Goal: Information Seeking & Learning: Learn about a topic

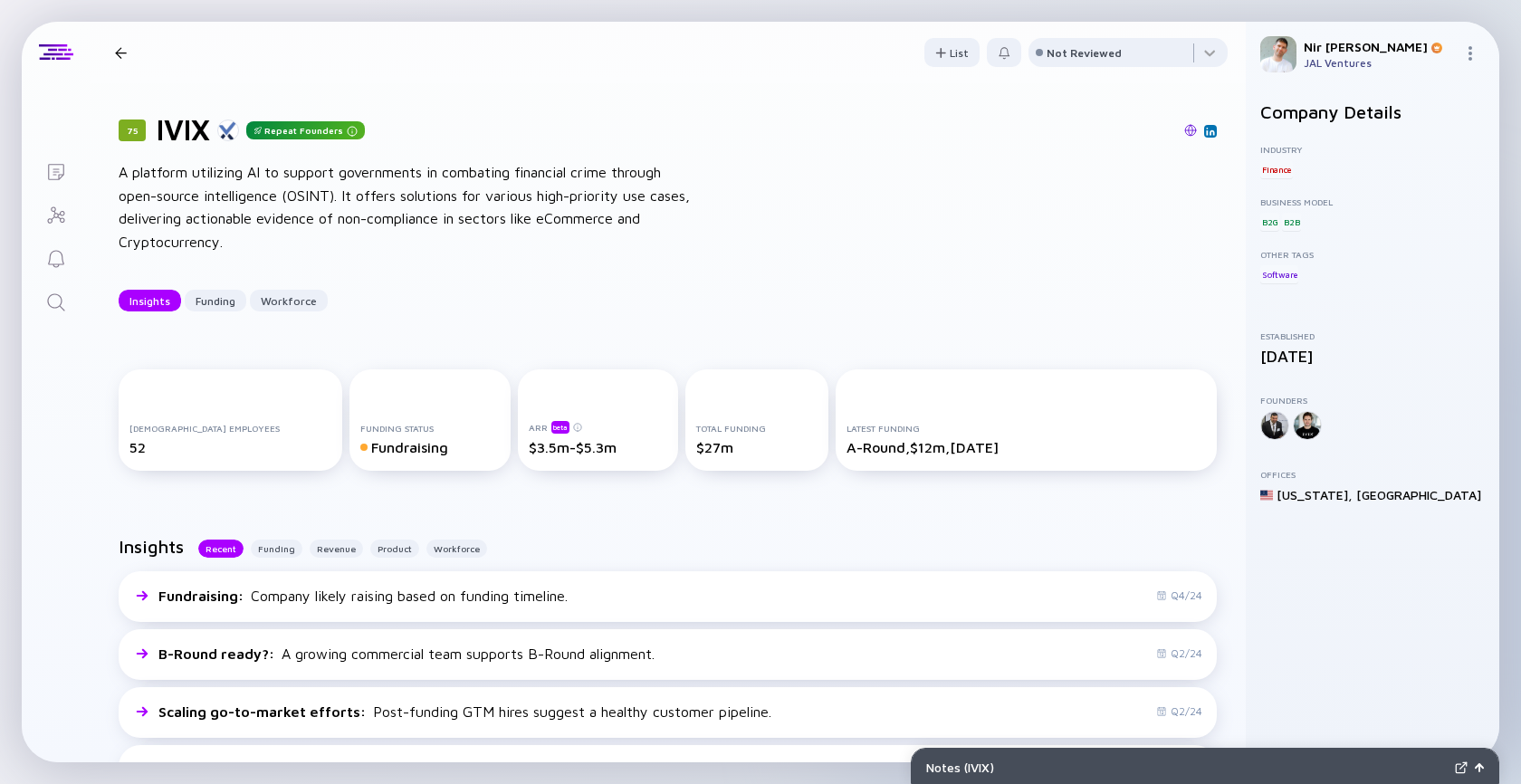
click at [54, 304] on icon "Search" at bounding box center [56, 303] width 22 height 22
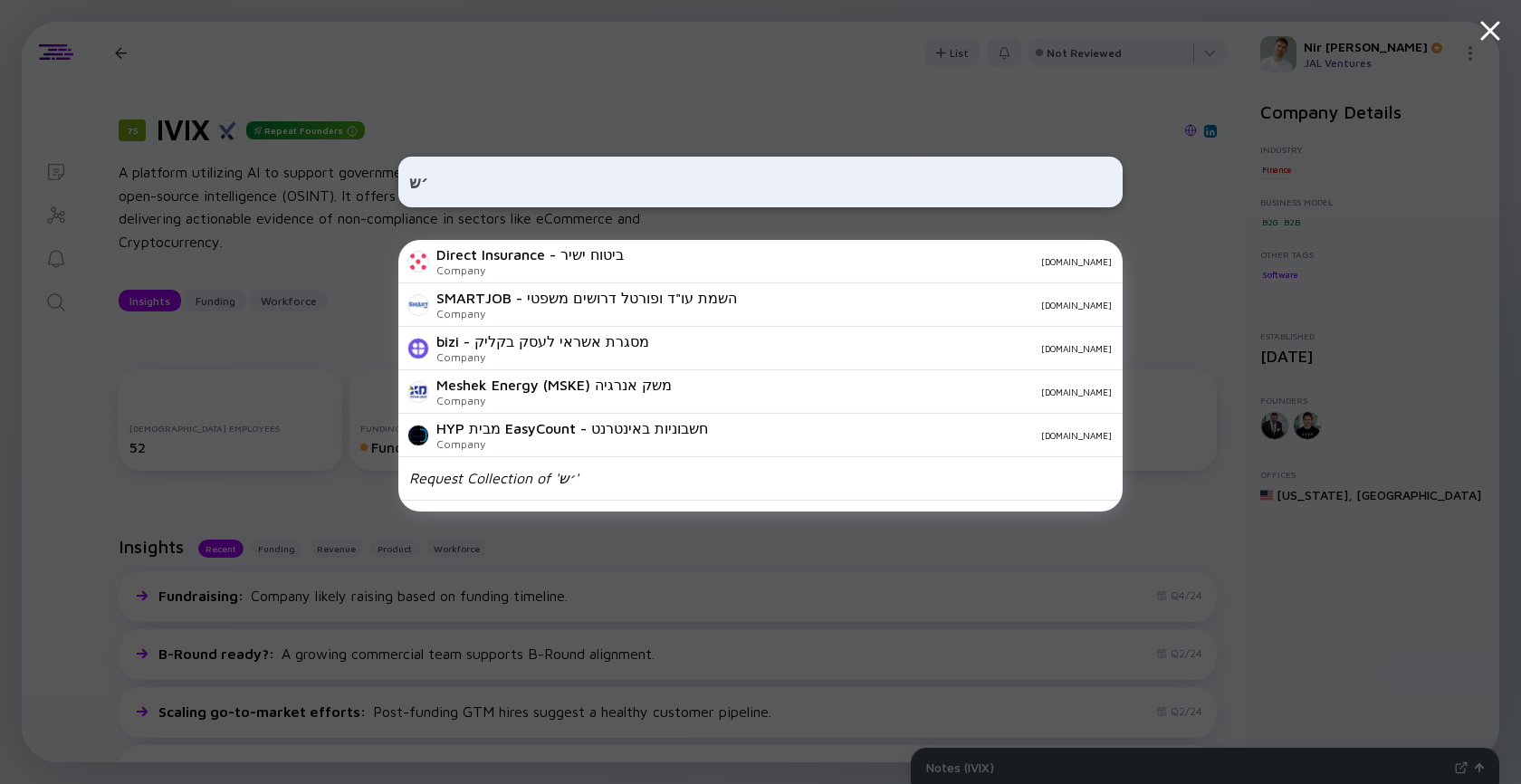
type input "׳"
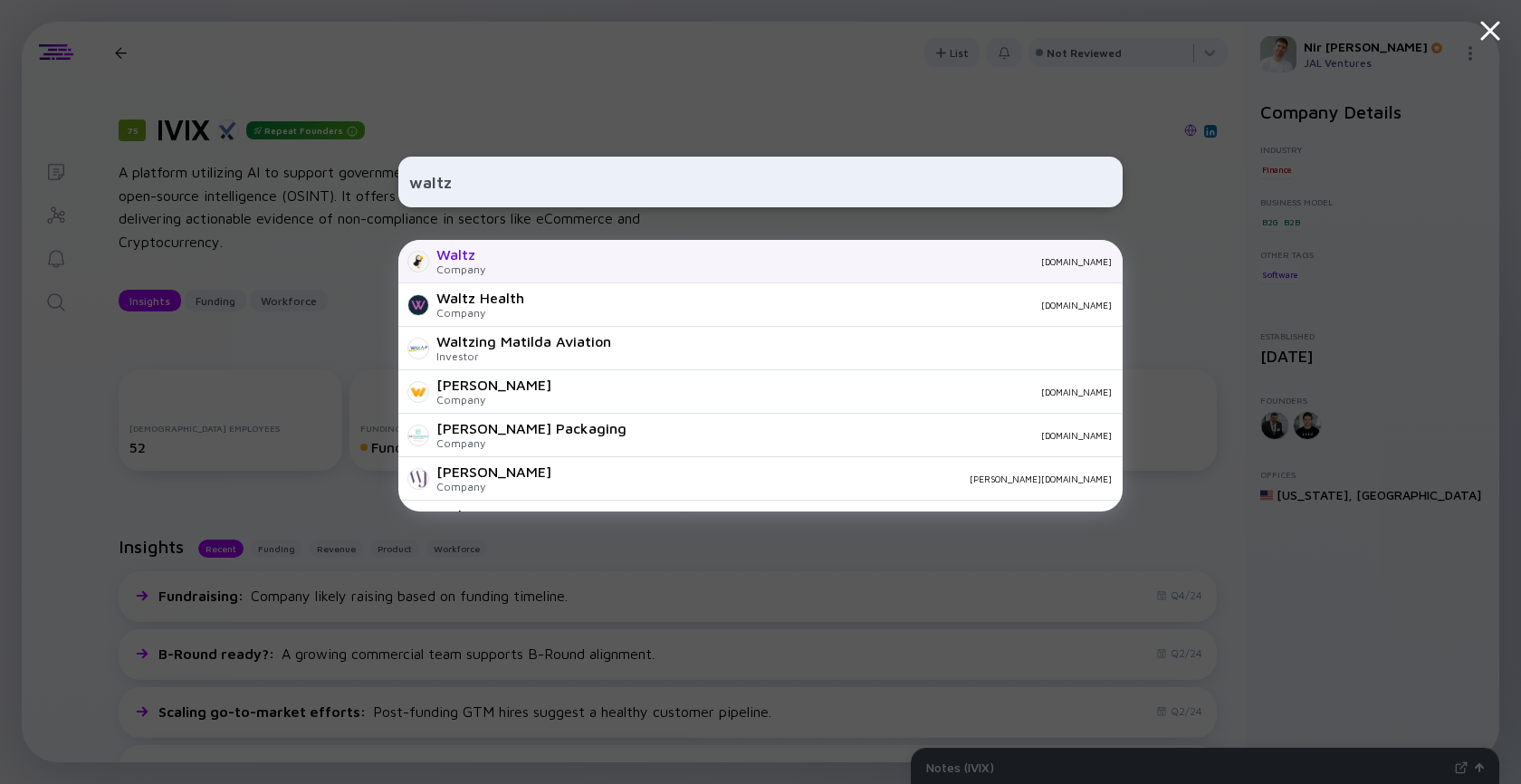
type input "waltz"
click at [502, 259] on div "[DOMAIN_NAME]" at bounding box center [806, 261] width 613 height 11
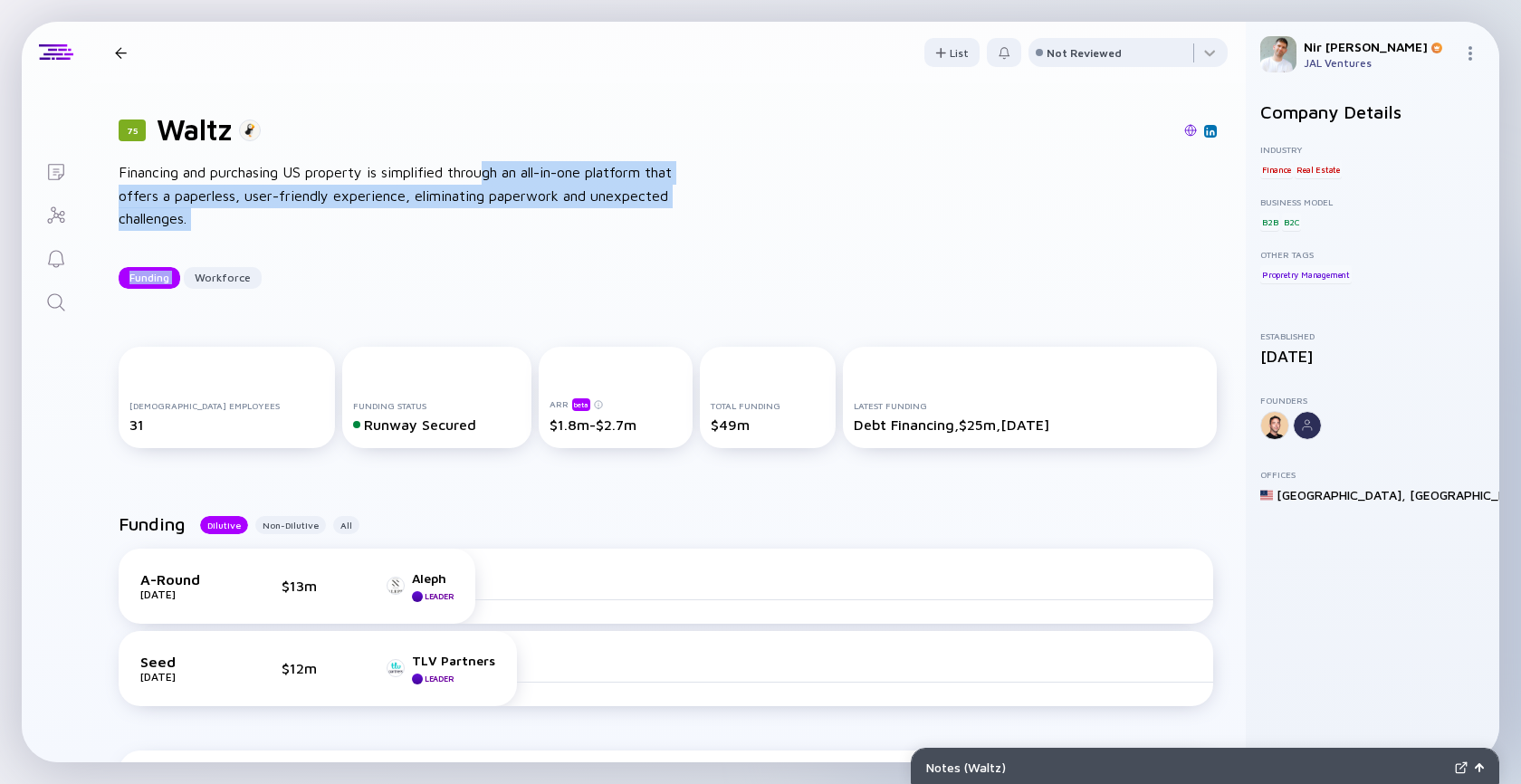
drag, startPoint x: 491, startPoint y: 249, endPoint x: 493, endPoint y: 156, distance: 93.0
click at [492, 156] on div "75 Waltz Financing and purchasing US property is simplified through an all-in-o…" at bounding box center [668, 200] width 1156 height 235
click at [493, 156] on div "75 Waltz Financing and purchasing US property is simplified through an all-in-o…" at bounding box center [668, 200] width 1156 height 235
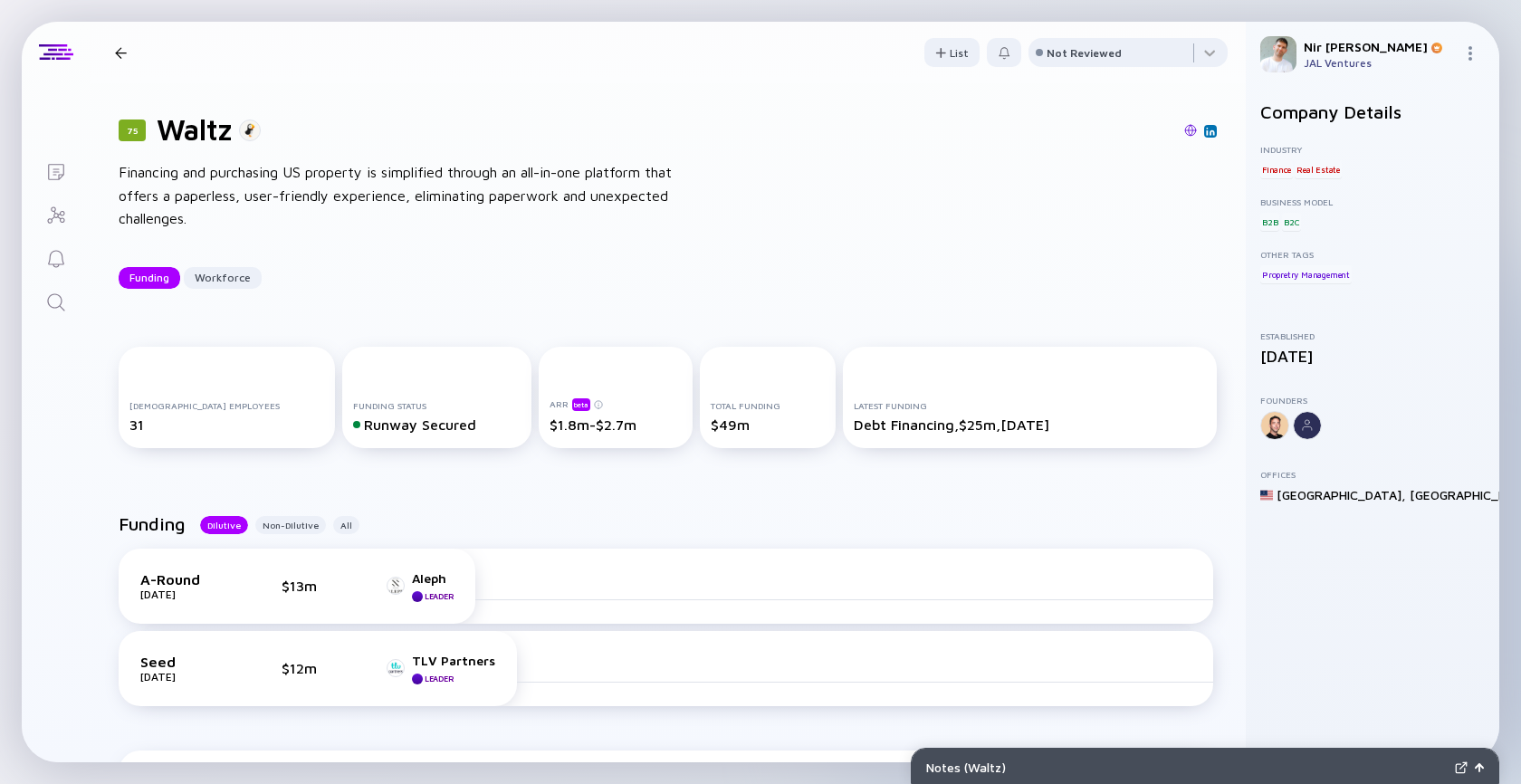
click at [51, 296] on icon "Search" at bounding box center [56, 303] width 22 height 22
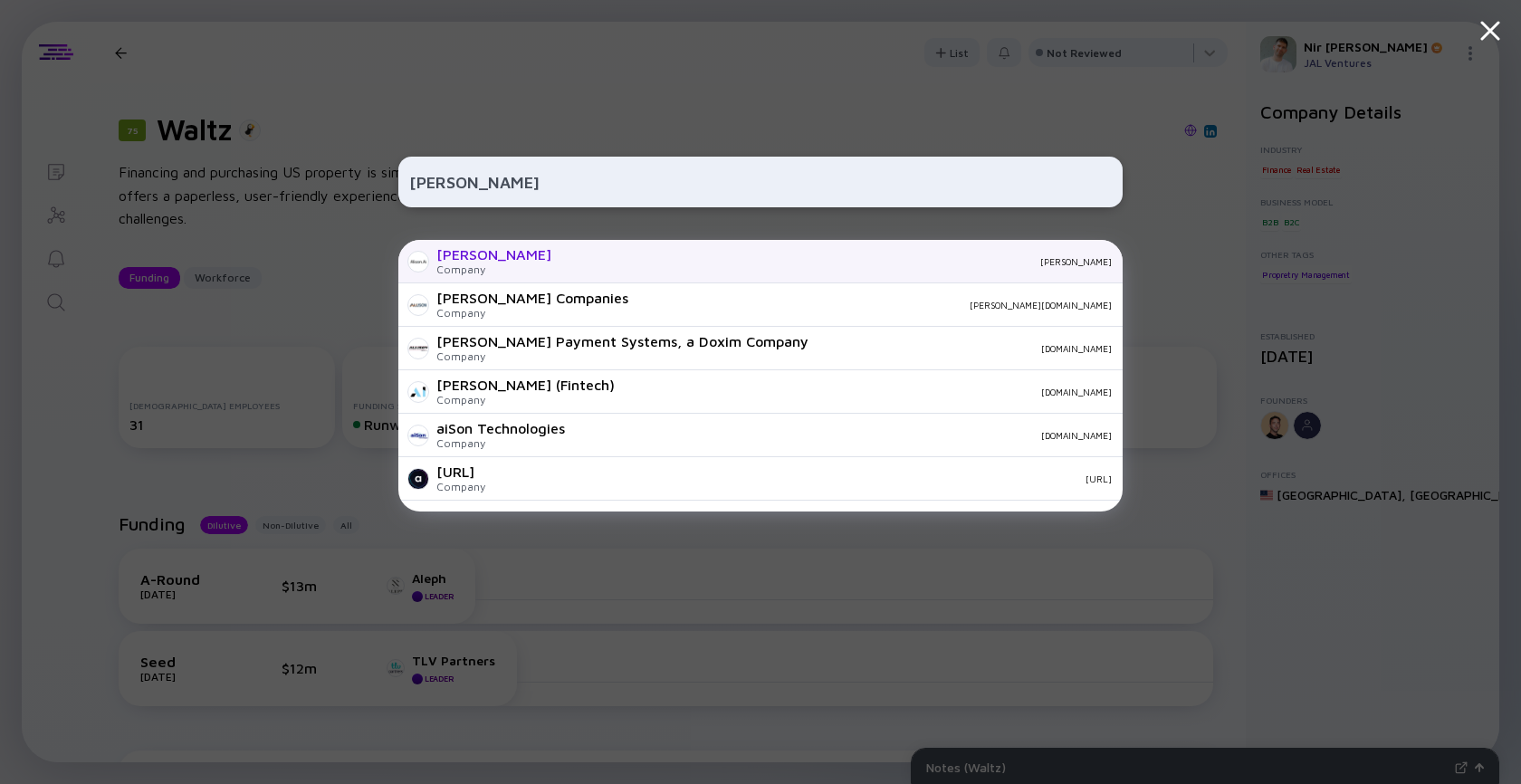
type input "[PERSON_NAME]"
click at [466, 269] on div "Company" at bounding box center [493, 269] width 115 height 14
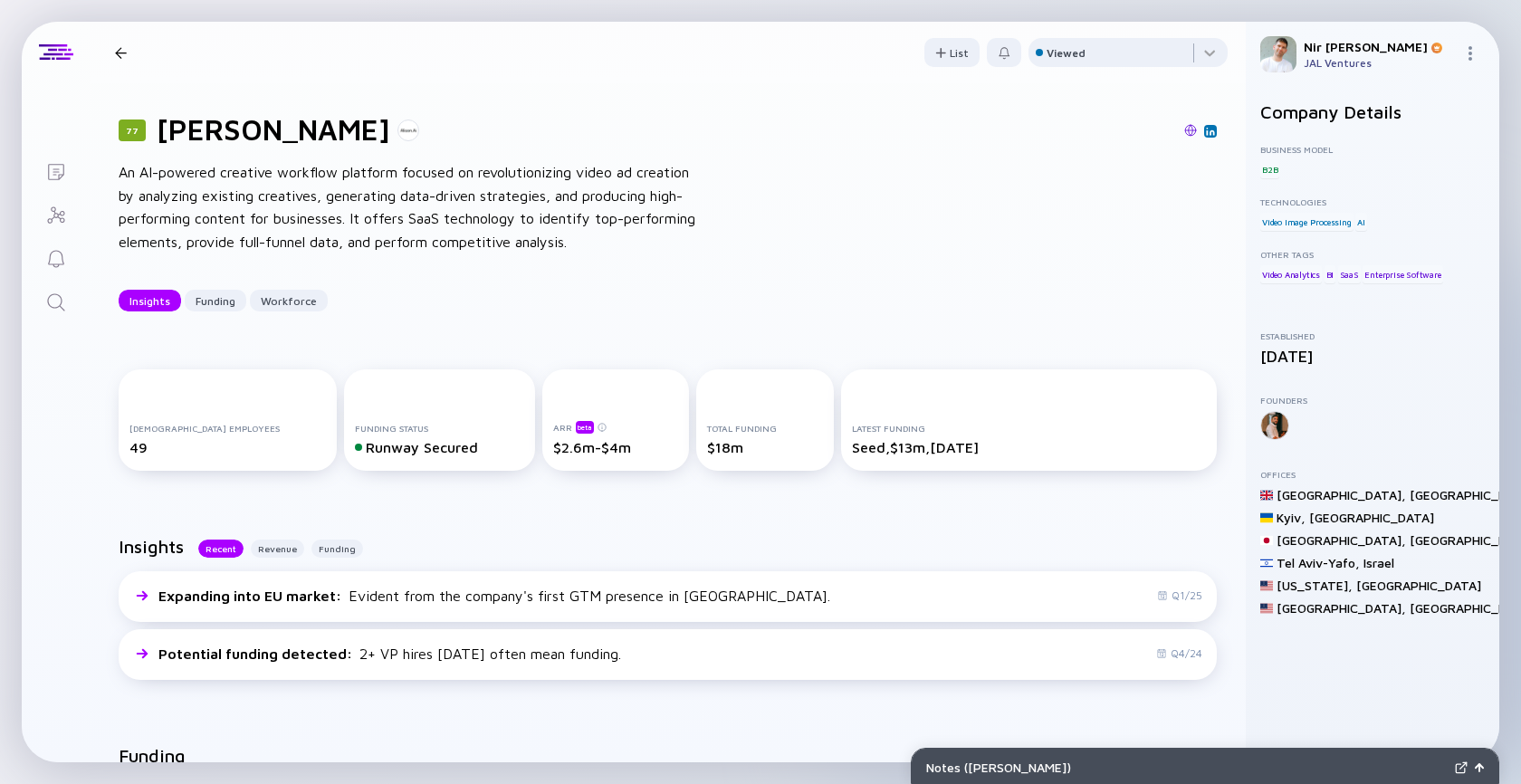
click at [50, 302] on icon "Search" at bounding box center [56, 303] width 22 height 22
